Goal: Information Seeking & Learning: Learn about a topic

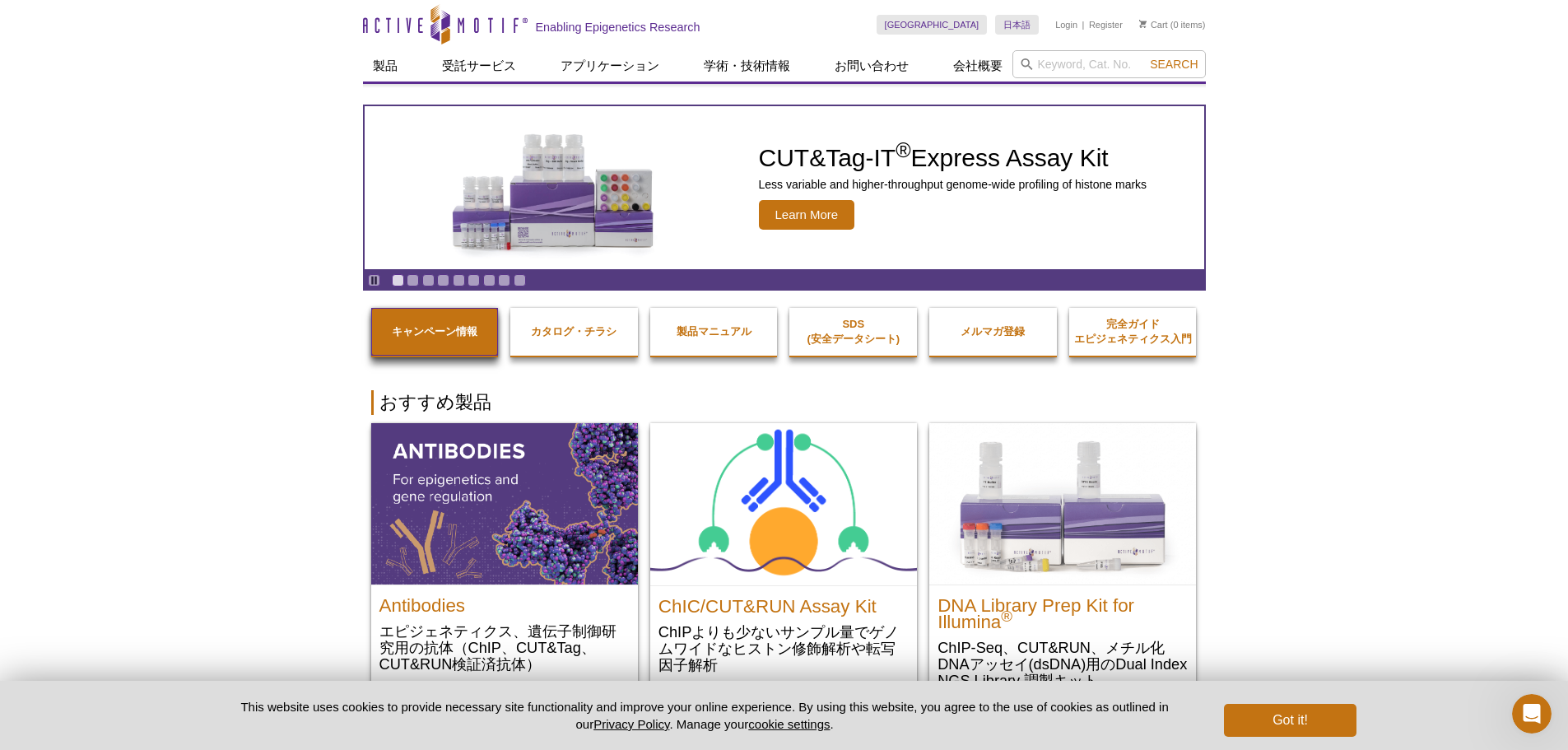
click at [458, 320] on link "キャンペーン情報" at bounding box center [435, 332] width 128 height 48
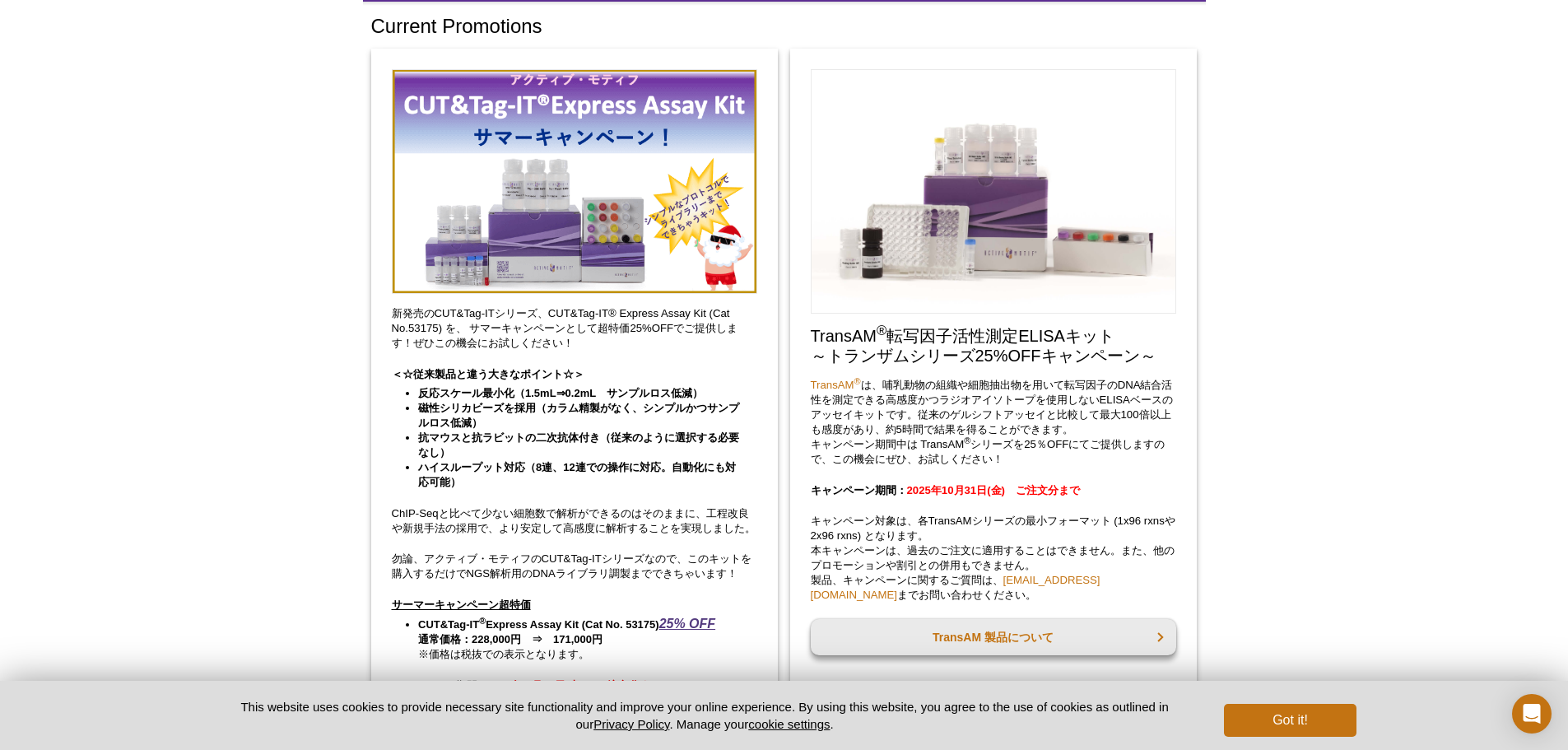
scroll to position [329, 0]
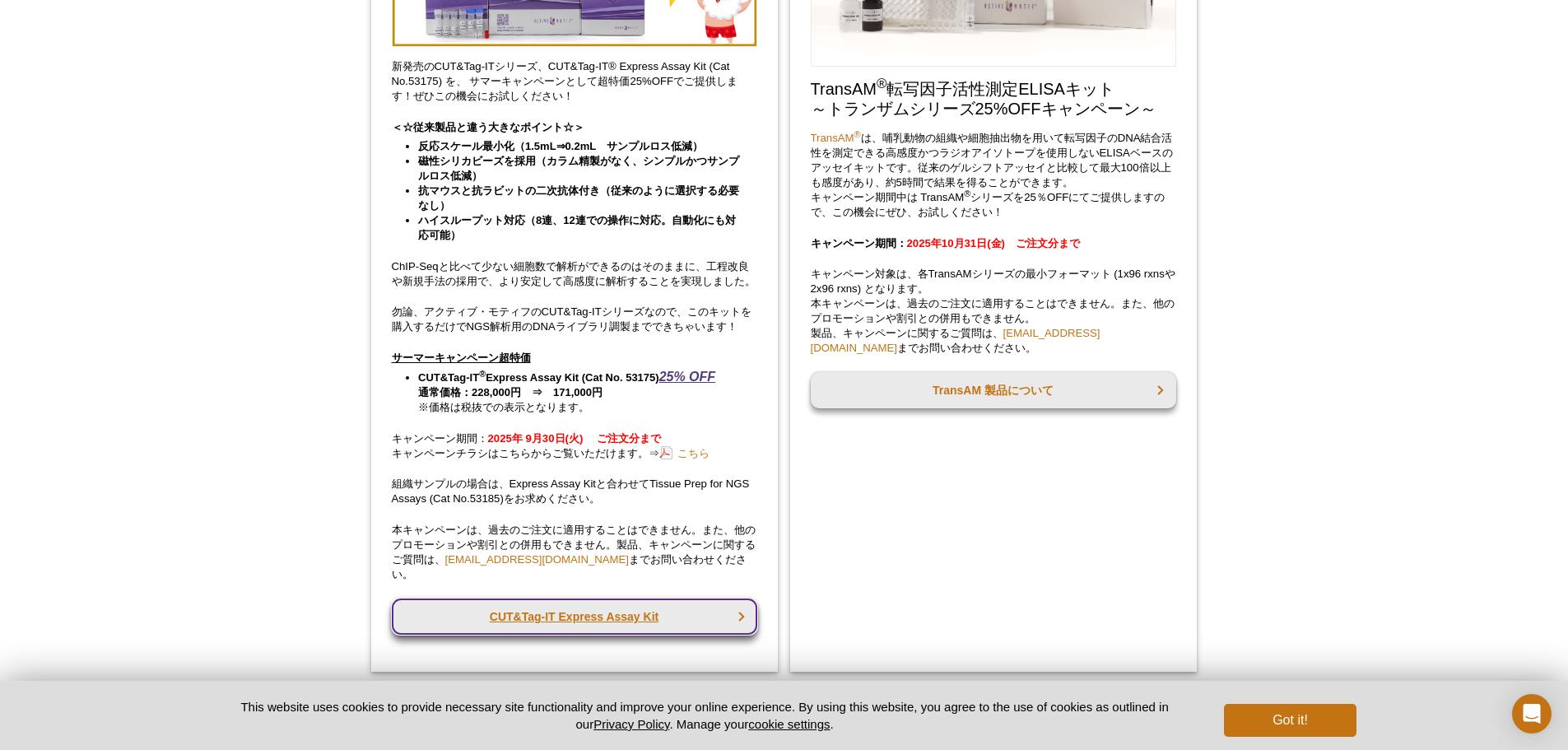
click at [604, 609] on link "CUT&Tag-IT Express Assay Kit" at bounding box center [574, 616] width 366 height 36
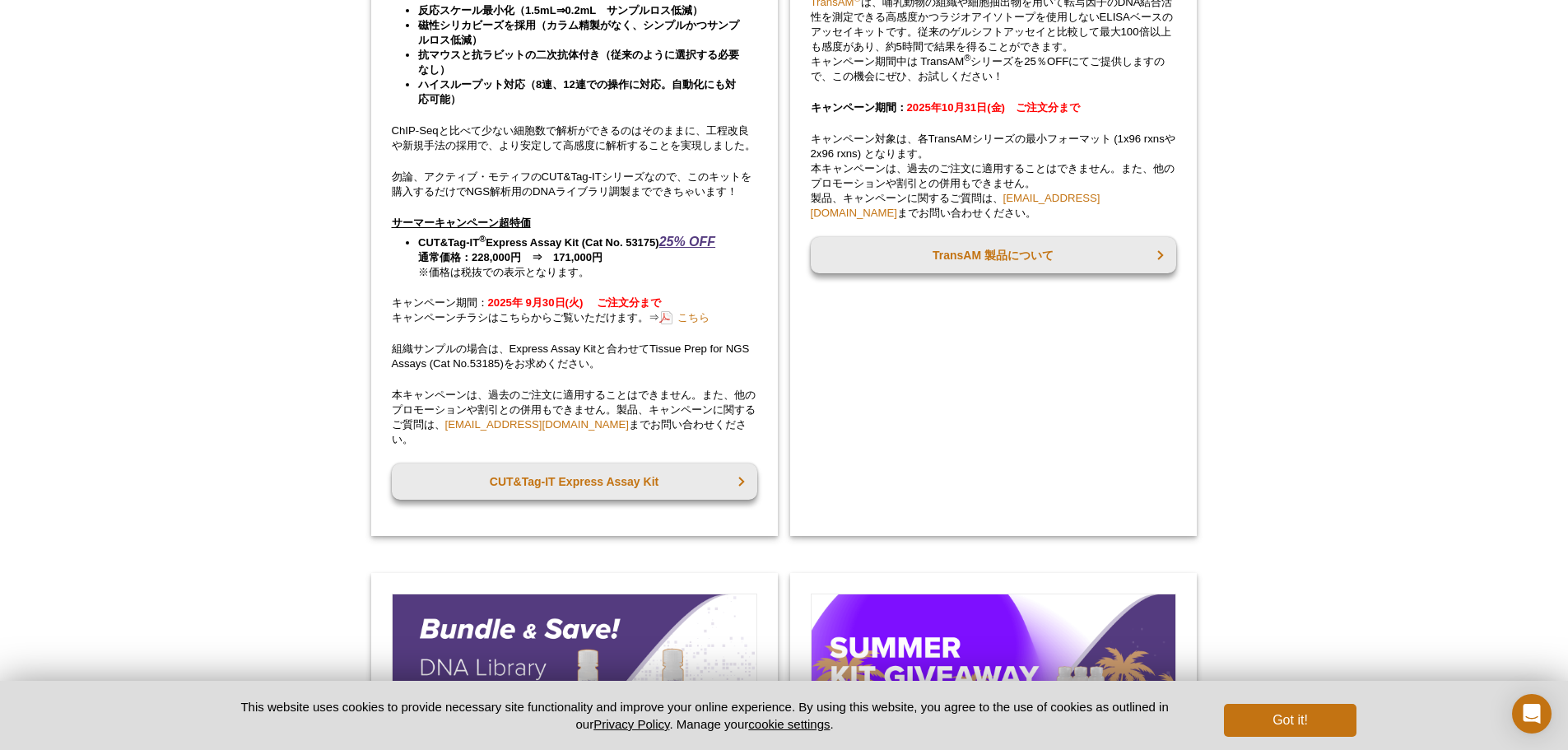
scroll to position [469, 0]
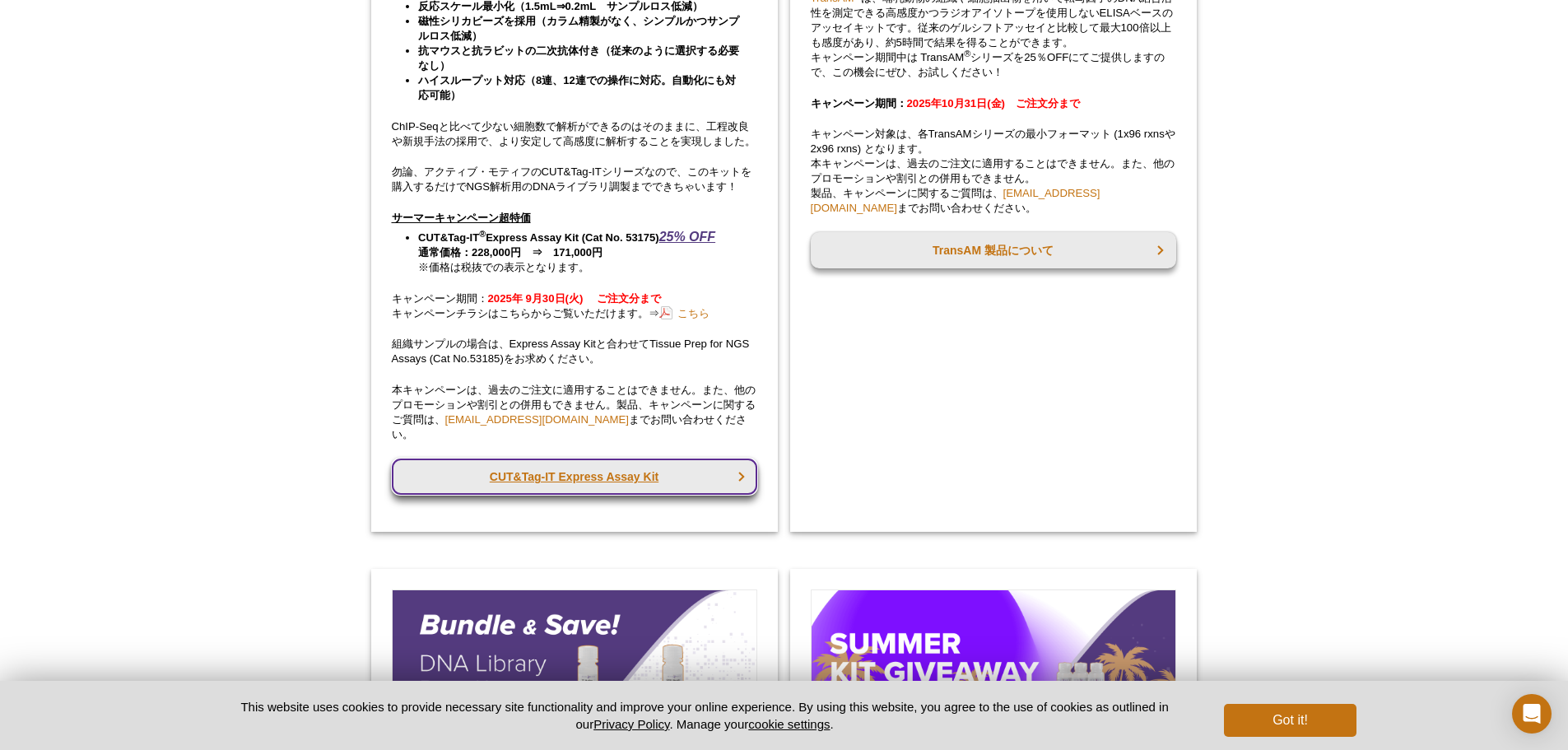
click at [557, 484] on link "CUT&Tag-IT Express Assay Kit" at bounding box center [574, 477] width 366 height 36
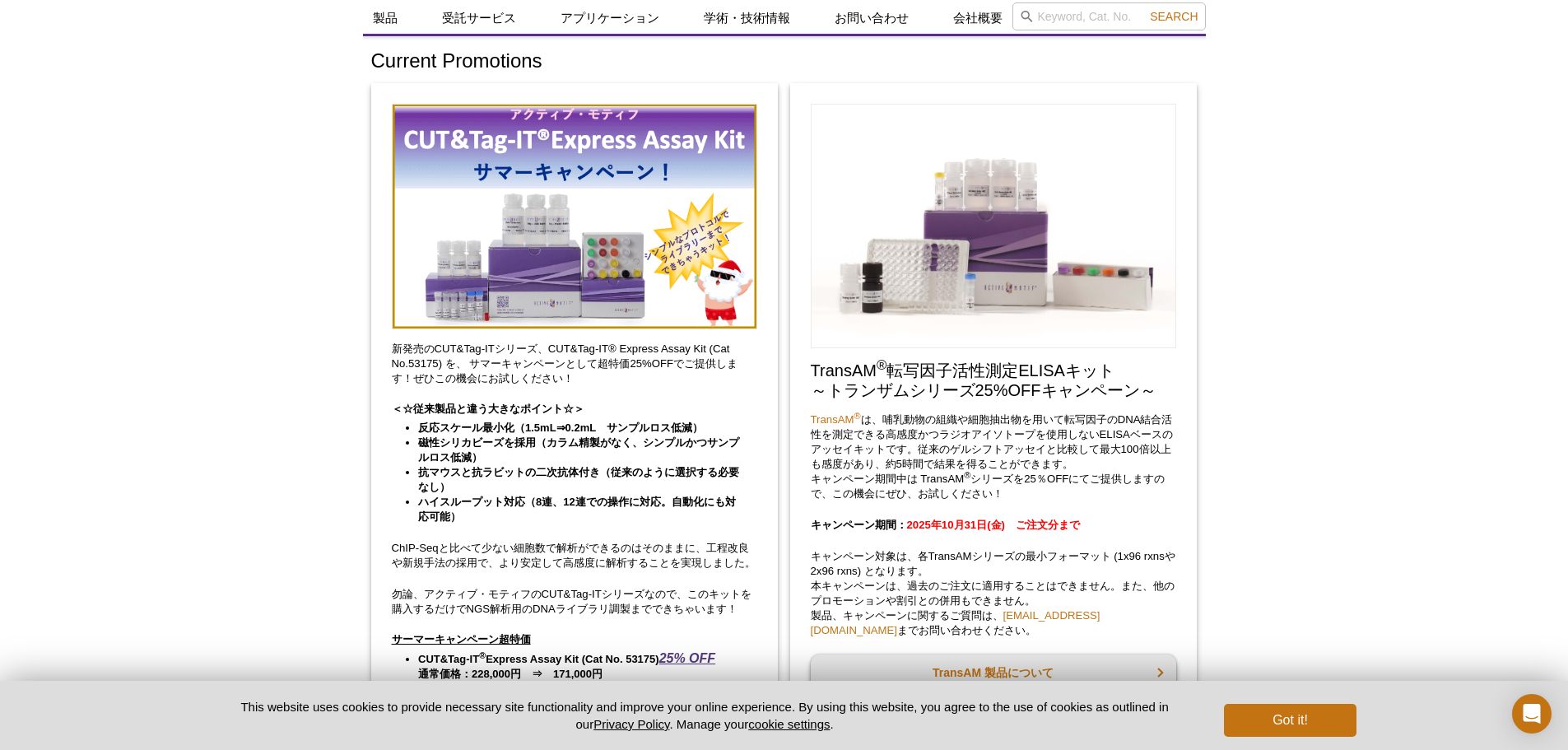
scroll to position [53, 0]
